Goal: Task Accomplishment & Management: Manage account settings

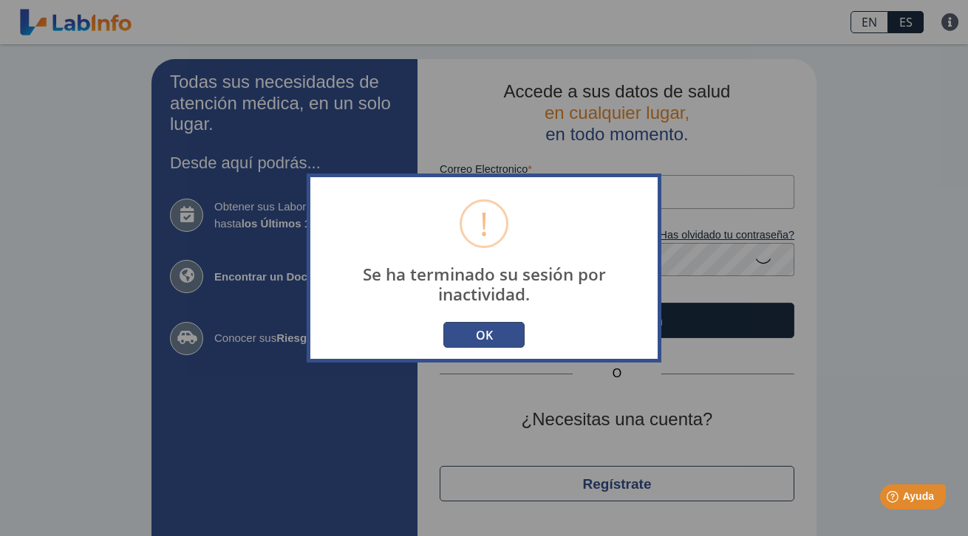
click at [470, 333] on button "OK" at bounding box center [483, 335] width 81 height 26
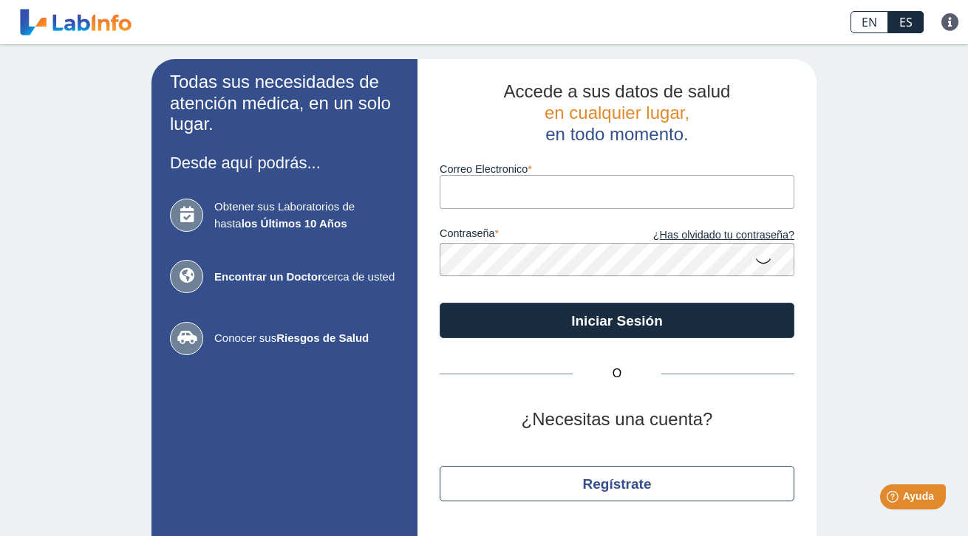
click at [494, 200] on input "Correo Electronico" at bounding box center [617, 191] width 355 height 33
type input "[EMAIL_ADDRESS][DOMAIN_NAME]"
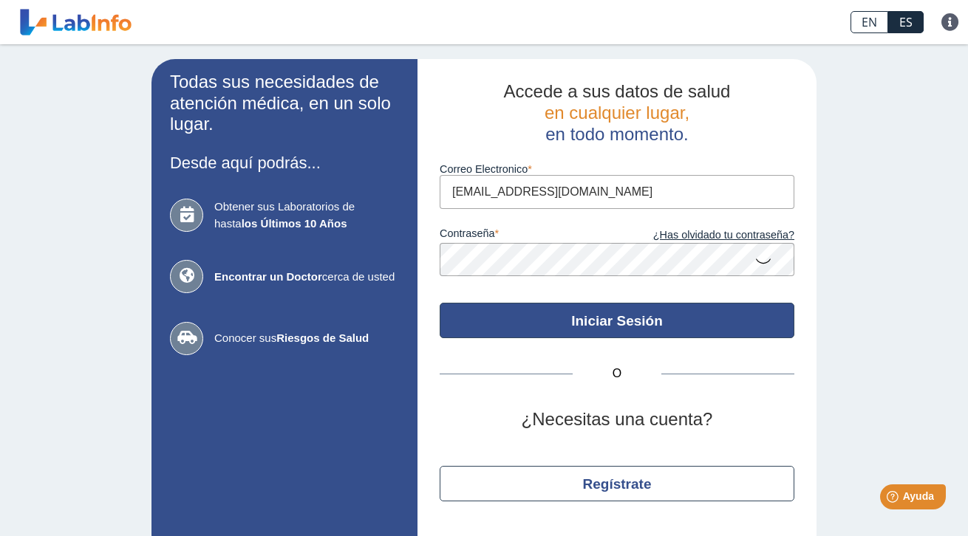
click at [597, 316] on button "Iniciar Sesión" at bounding box center [617, 320] width 355 height 35
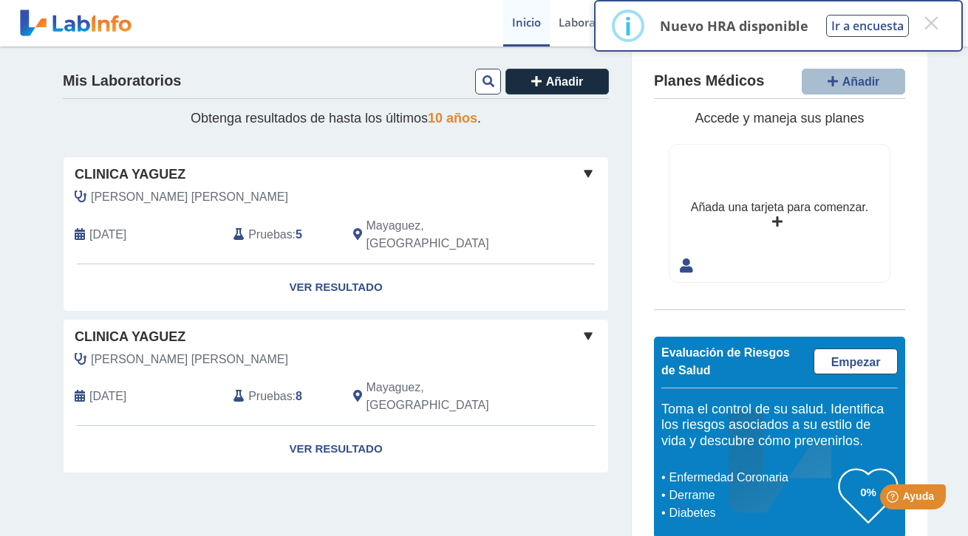
click at [296, 226] on span "5" at bounding box center [299, 235] width 7 height 18
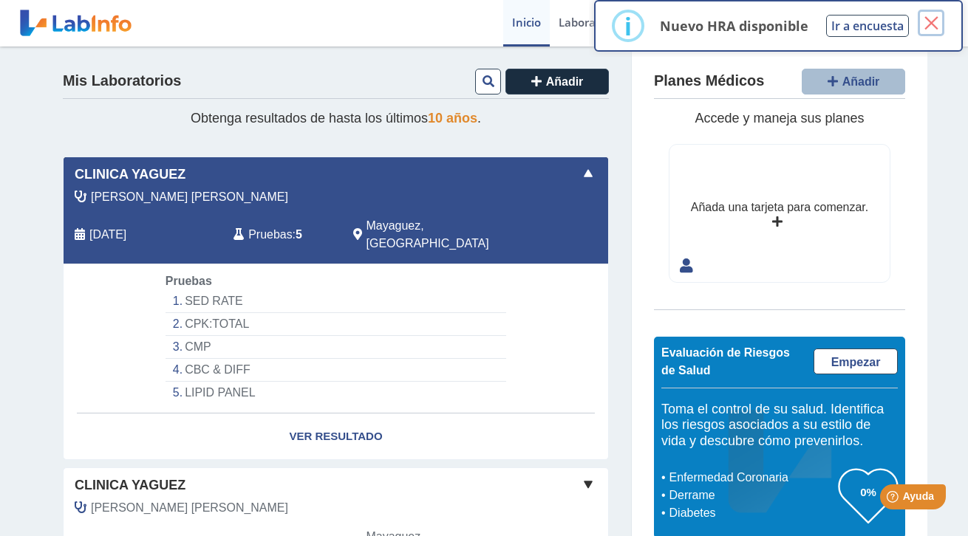
click at [934, 20] on button "×" at bounding box center [931, 23] width 27 height 27
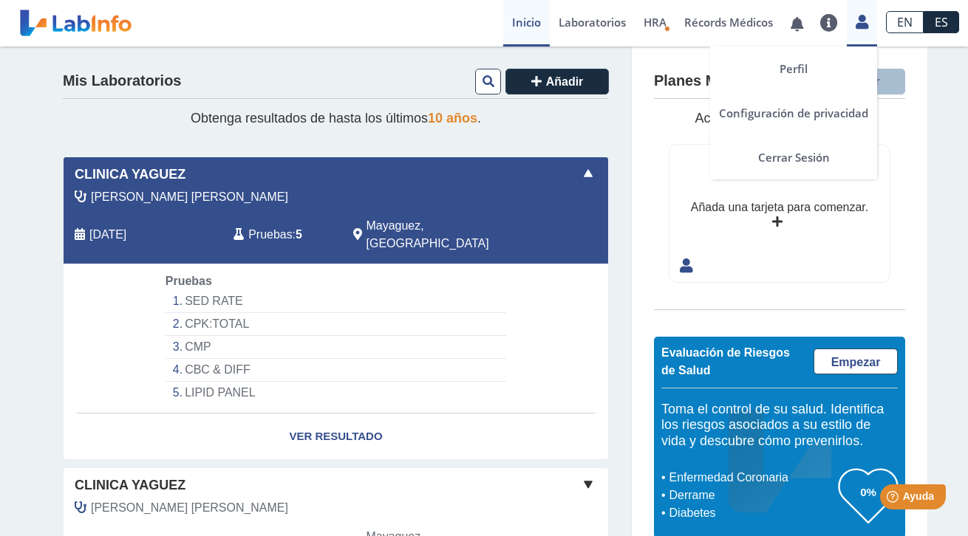
click at [865, 18] on icon at bounding box center [862, 21] width 13 height 11
click at [803, 162] on link "Cerrar Sesión" at bounding box center [793, 157] width 167 height 44
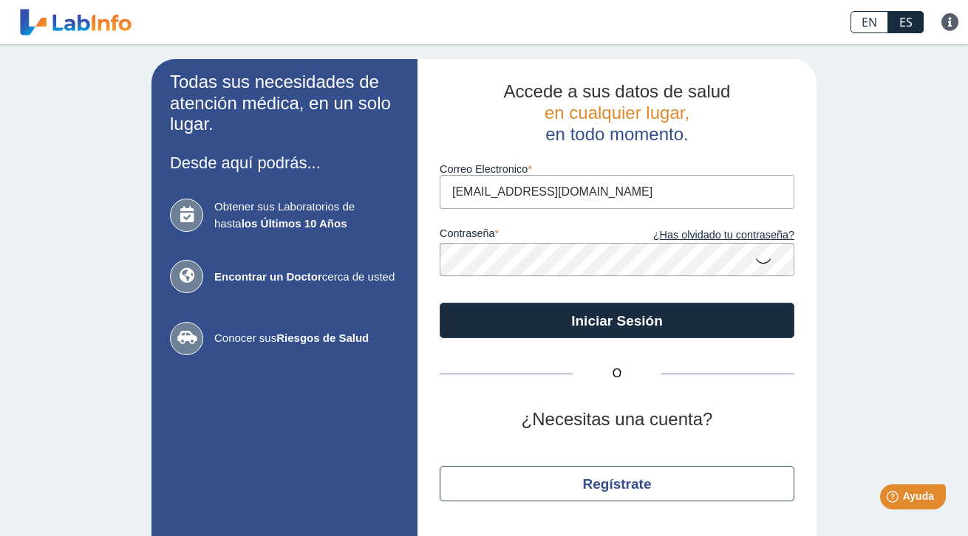
click at [635, 194] on input "[EMAIL_ADDRESS][DOMAIN_NAME]" at bounding box center [617, 191] width 355 height 33
type input "[EMAIL_ADDRESS][DOMAIN_NAME]"
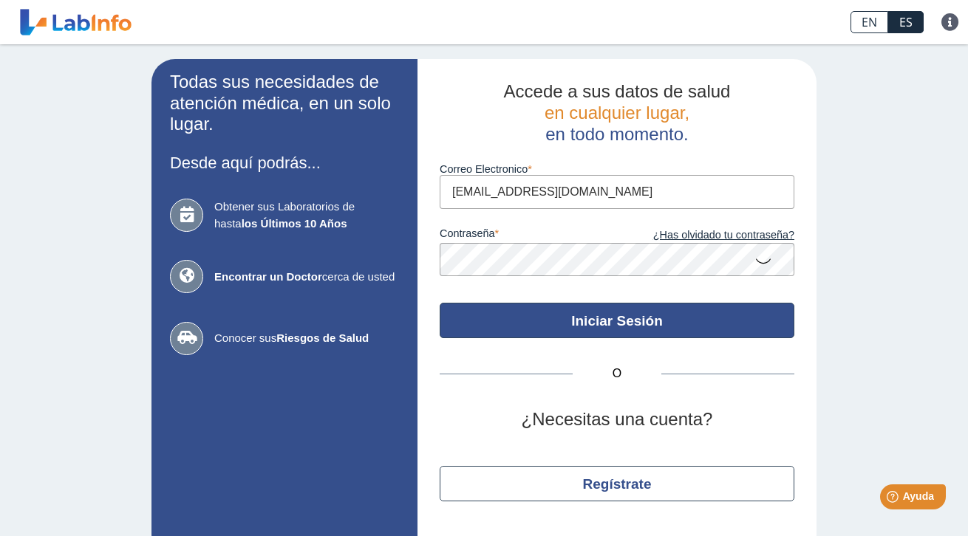
click at [613, 324] on button "Iniciar Sesión" at bounding box center [617, 320] width 355 height 35
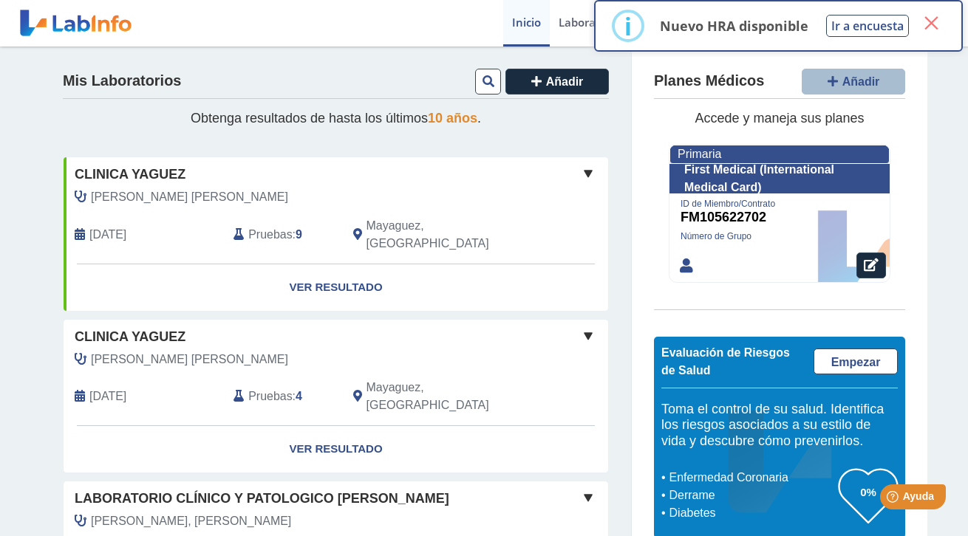
click at [934, 22] on button "×" at bounding box center [931, 23] width 27 height 27
